Goal: Information Seeking & Learning: Learn about a topic

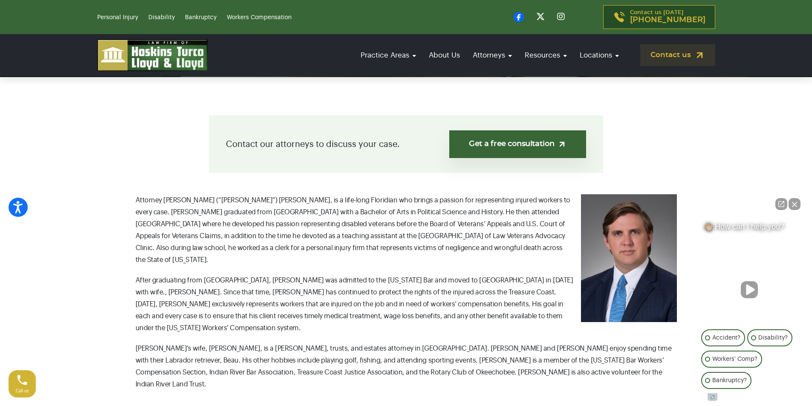
scroll to position [210, 0]
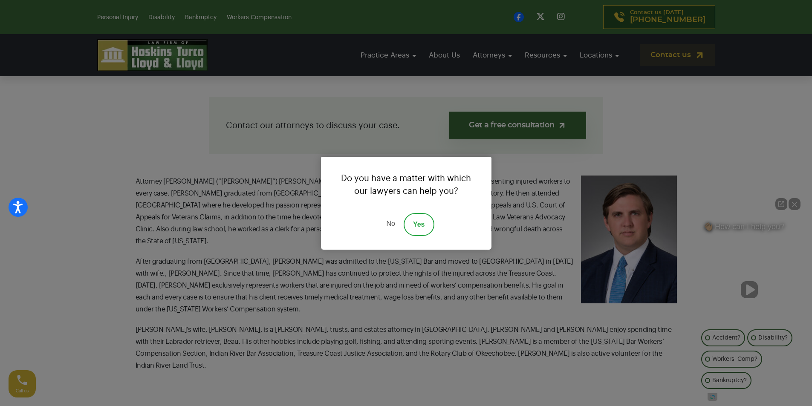
click at [388, 223] on link "No" at bounding box center [391, 224] width 26 height 23
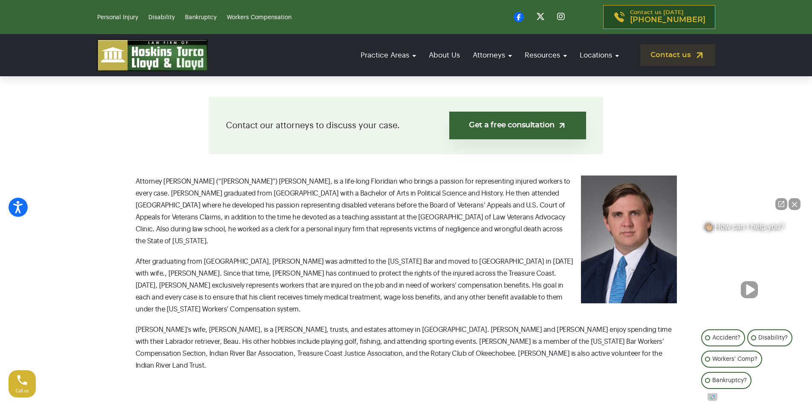
click at [796, 203] on button "Close Intaker Chat Widget" at bounding box center [795, 204] width 12 height 12
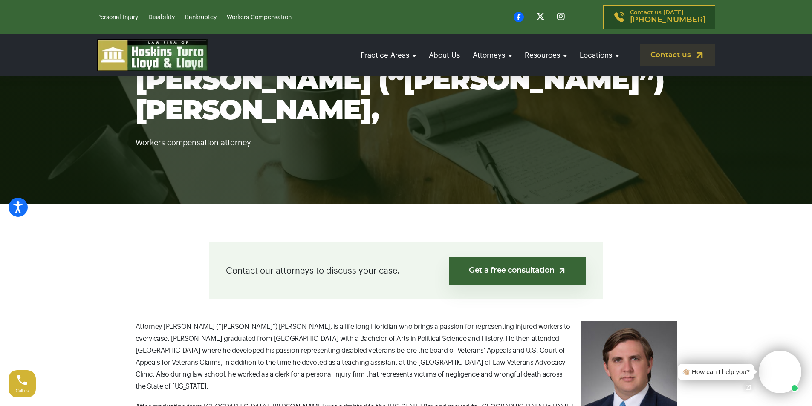
scroll to position [0, 0]
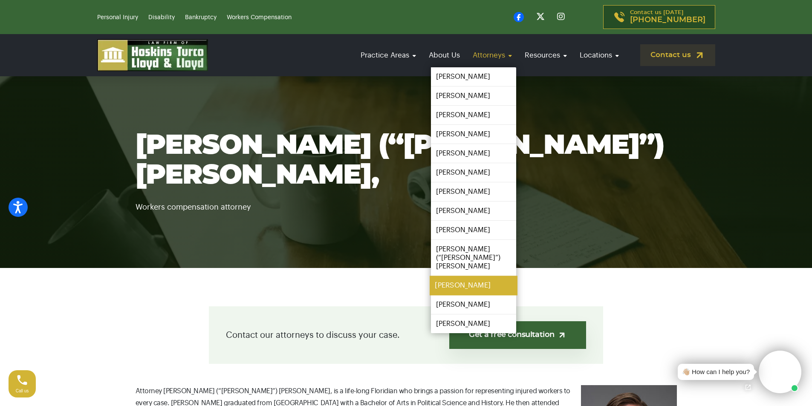
click at [459, 276] on link "[PERSON_NAME]" at bounding box center [474, 285] width 88 height 19
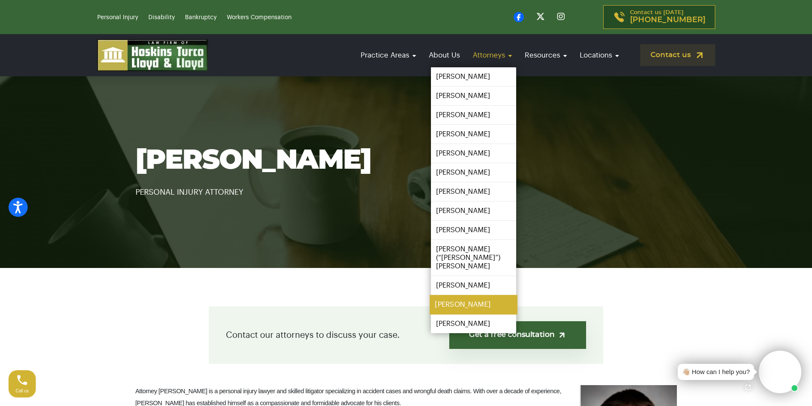
click at [465, 295] on link "[PERSON_NAME]" at bounding box center [474, 304] width 88 height 19
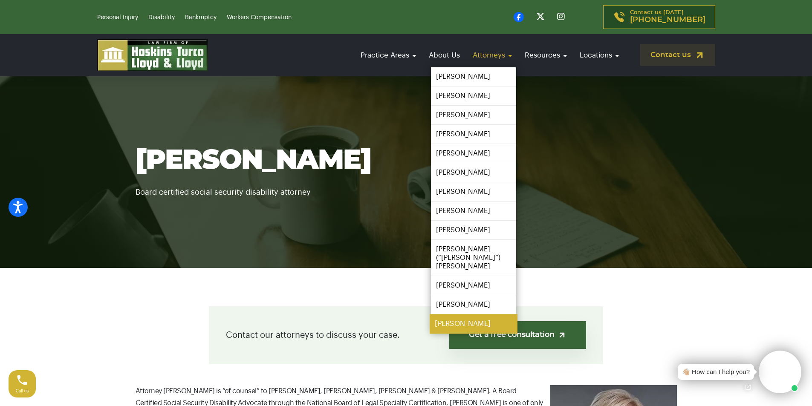
click at [457, 316] on link "[PERSON_NAME]" at bounding box center [474, 324] width 88 height 19
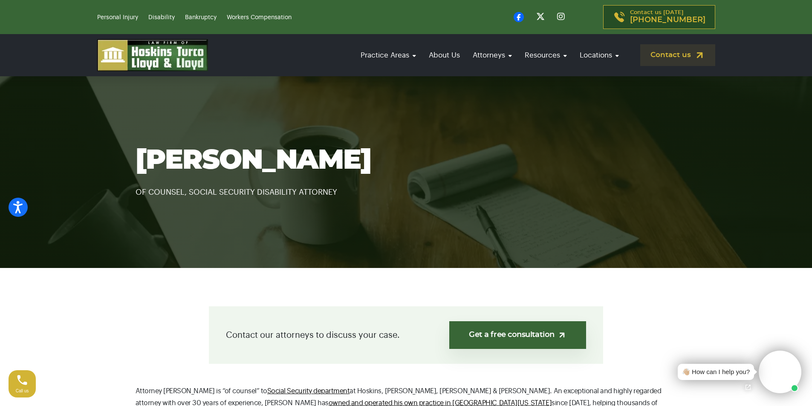
drag, startPoint x: 818, startPoint y: 46, endPoint x: 778, endPoint y: 8, distance: 55.2
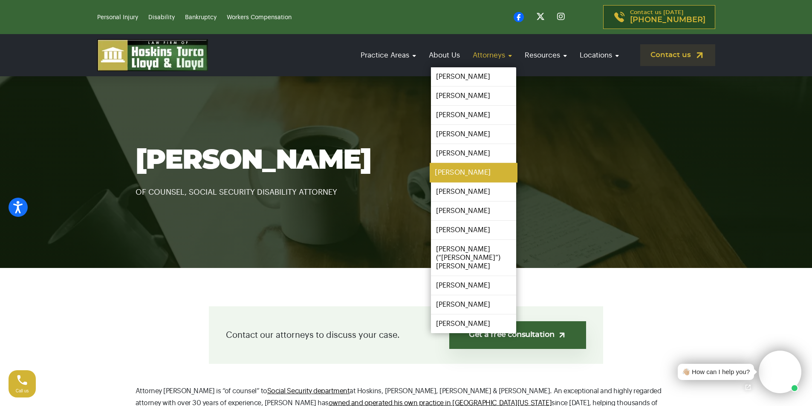
click at [461, 173] on link "[PERSON_NAME]" at bounding box center [474, 172] width 88 height 19
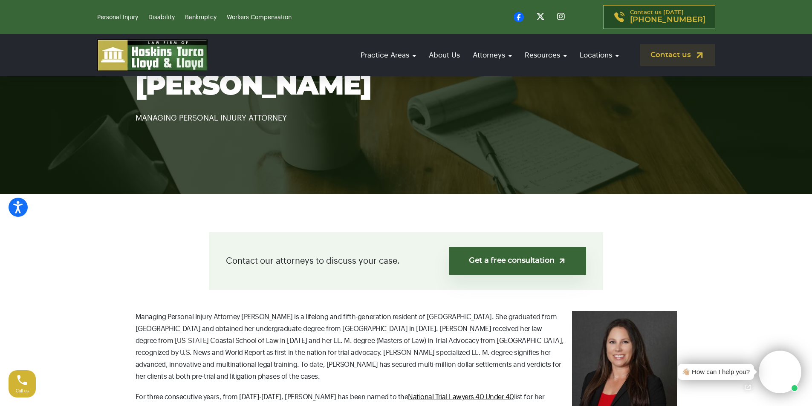
scroll to position [46, 0]
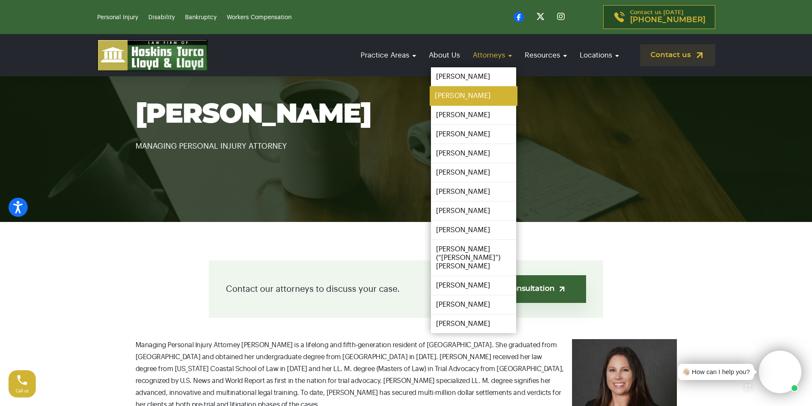
click at [482, 95] on link "[PERSON_NAME]" at bounding box center [474, 96] width 88 height 19
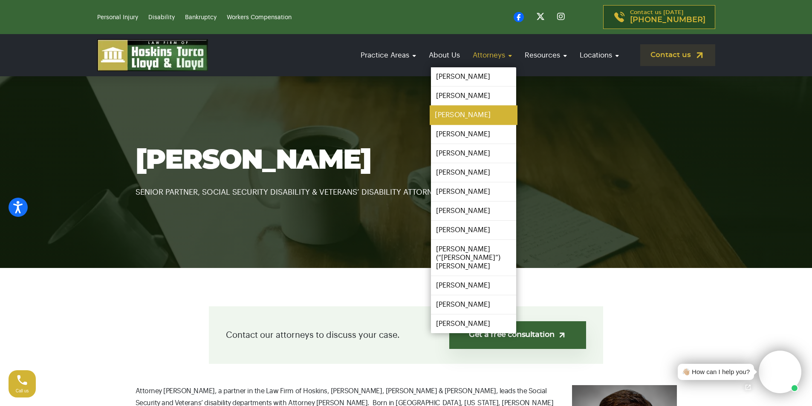
click at [468, 112] on link "[PERSON_NAME]" at bounding box center [474, 115] width 88 height 19
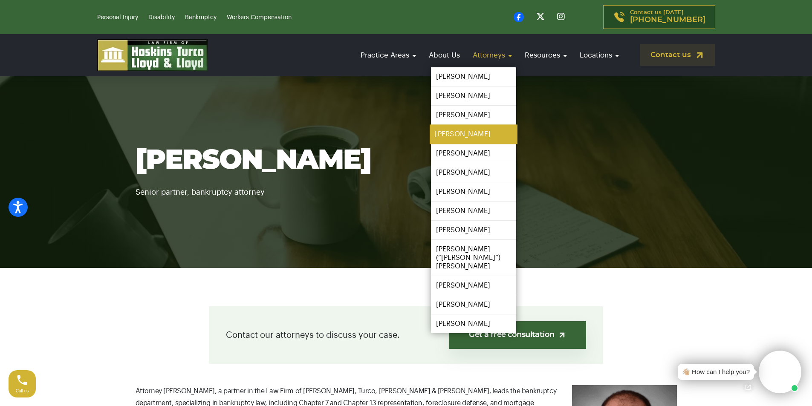
click at [466, 135] on link "[PERSON_NAME]" at bounding box center [474, 134] width 88 height 19
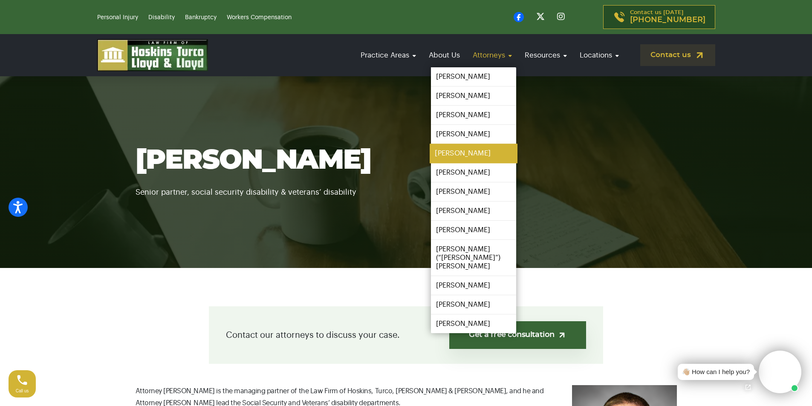
click at [454, 157] on link "[PERSON_NAME]" at bounding box center [474, 153] width 88 height 19
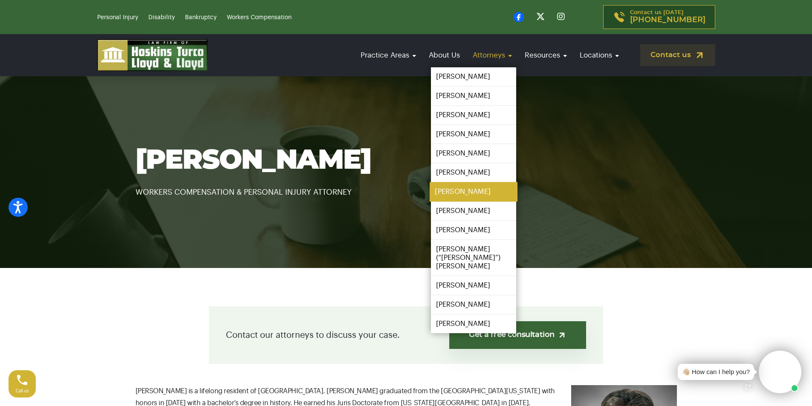
click at [474, 198] on link "[PERSON_NAME]" at bounding box center [474, 191] width 88 height 19
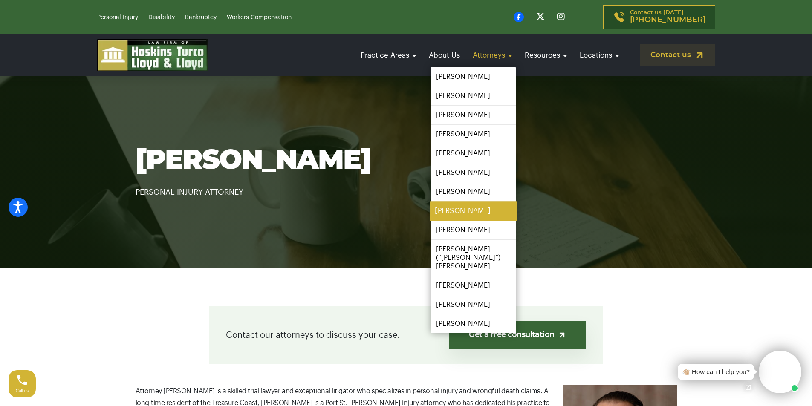
click at [472, 212] on link "[PERSON_NAME]" at bounding box center [474, 211] width 88 height 19
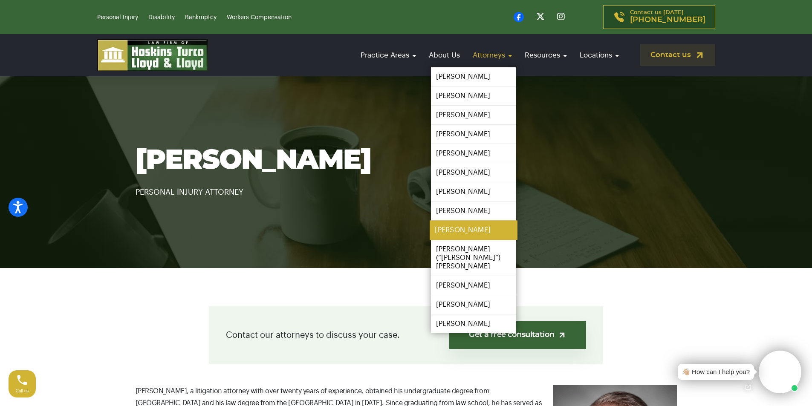
click at [455, 232] on link "[PERSON_NAME]" at bounding box center [474, 230] width 88 height 19
